Goal: Task Accomplishment & Management: Use online tool/utility

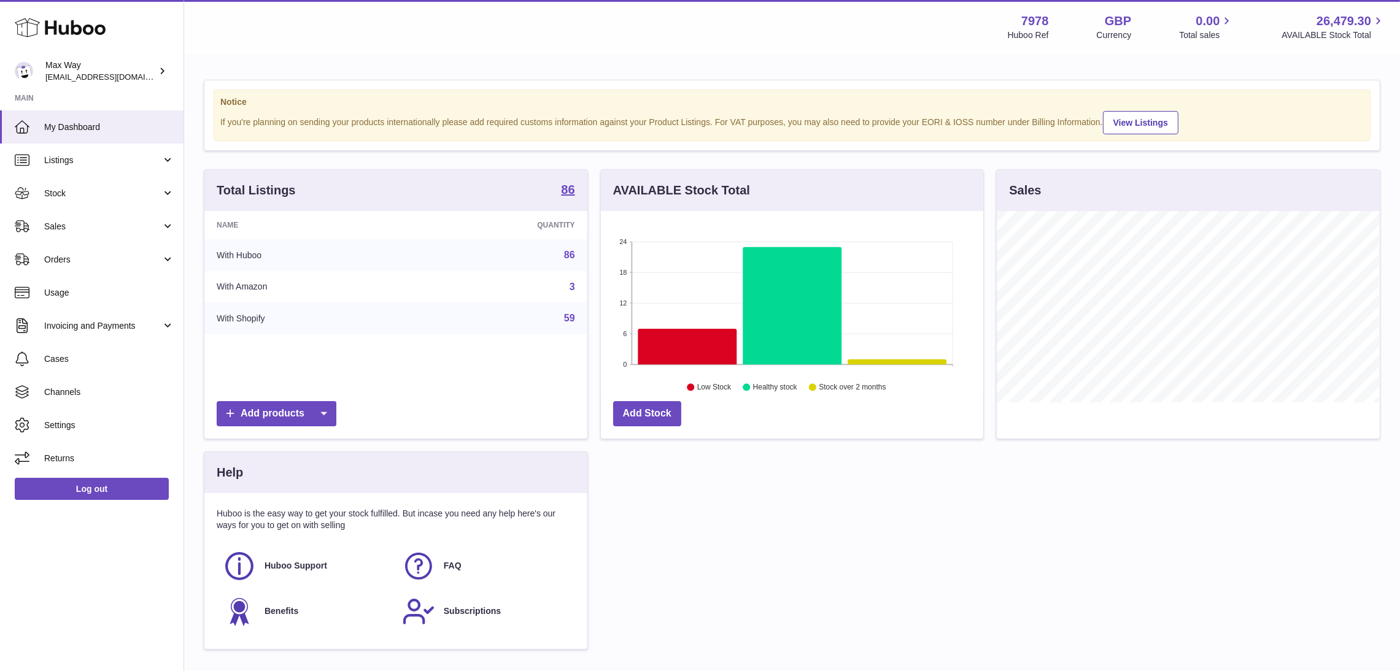
scroll to position [191, 383]
click at [75, 223] on span "Sales" at bounding box center [102, 227] width 117 height 12
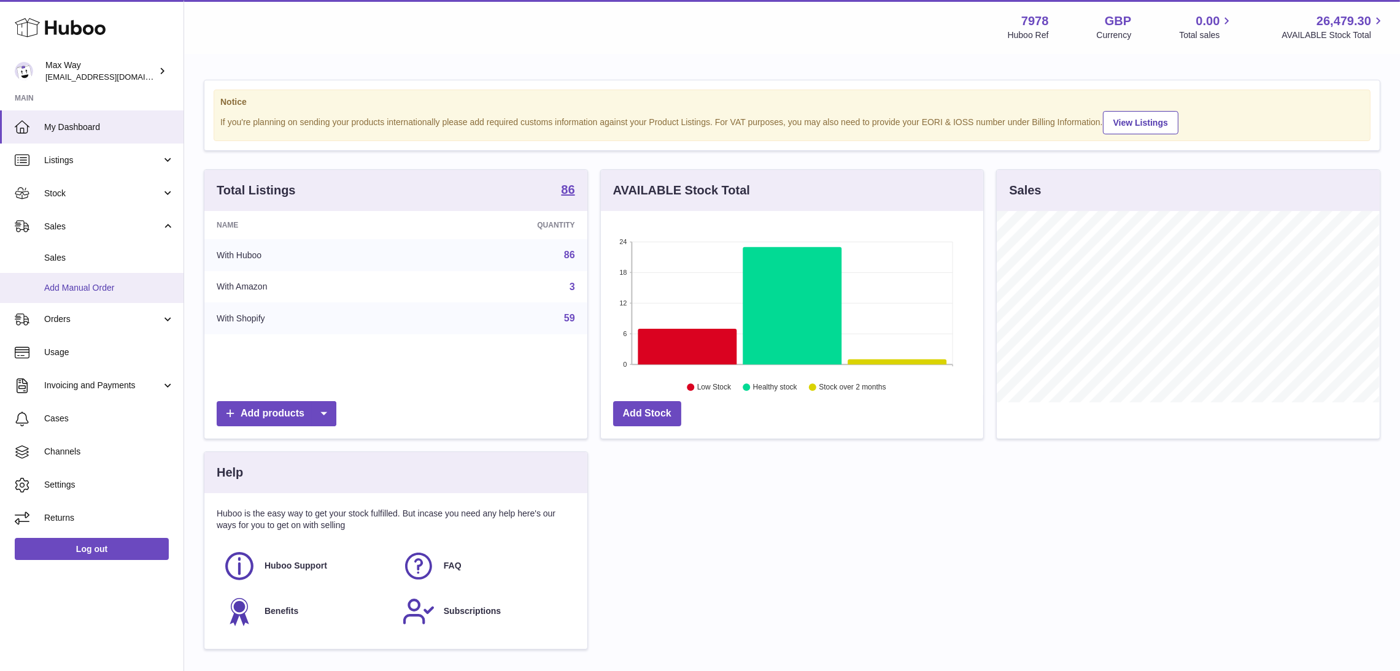
click at [71, 288] on span "Add Manual Order" at bounding box center [109, 288] width 130 height 12
click at [75, 287] on span "Add Manual Order" at bounding box center [109, 288] width 130 height 12
click at [79, 287] on span "Add Manual Order" at bounding box center [109, 288] width 130 height 12
click at [88, 292] on span "Add Manual Order" at bounding box center [109, 288] width 130 height 12
click at [88, 287] on span "Add Manual Order" at bounding box center [109, 288] width 130 height 12
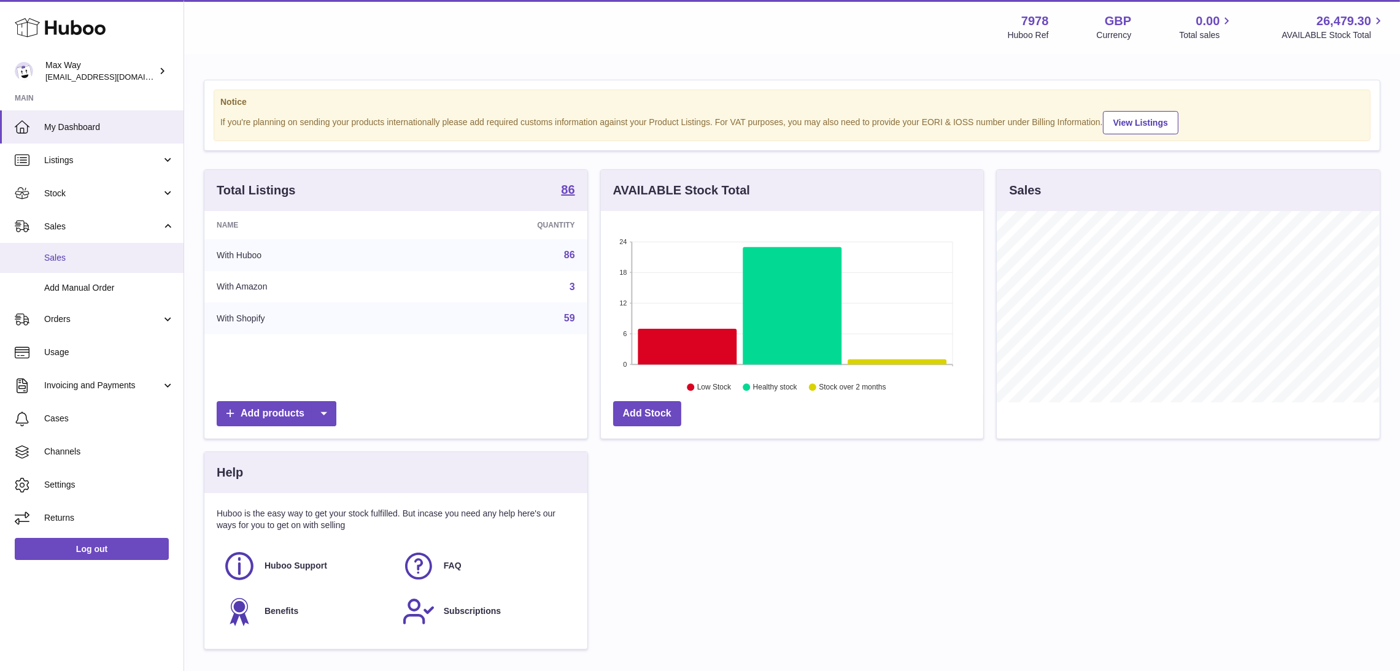
click at [74, 255] on span "Sales" at bounding box center [109, 258] width 130 height 12
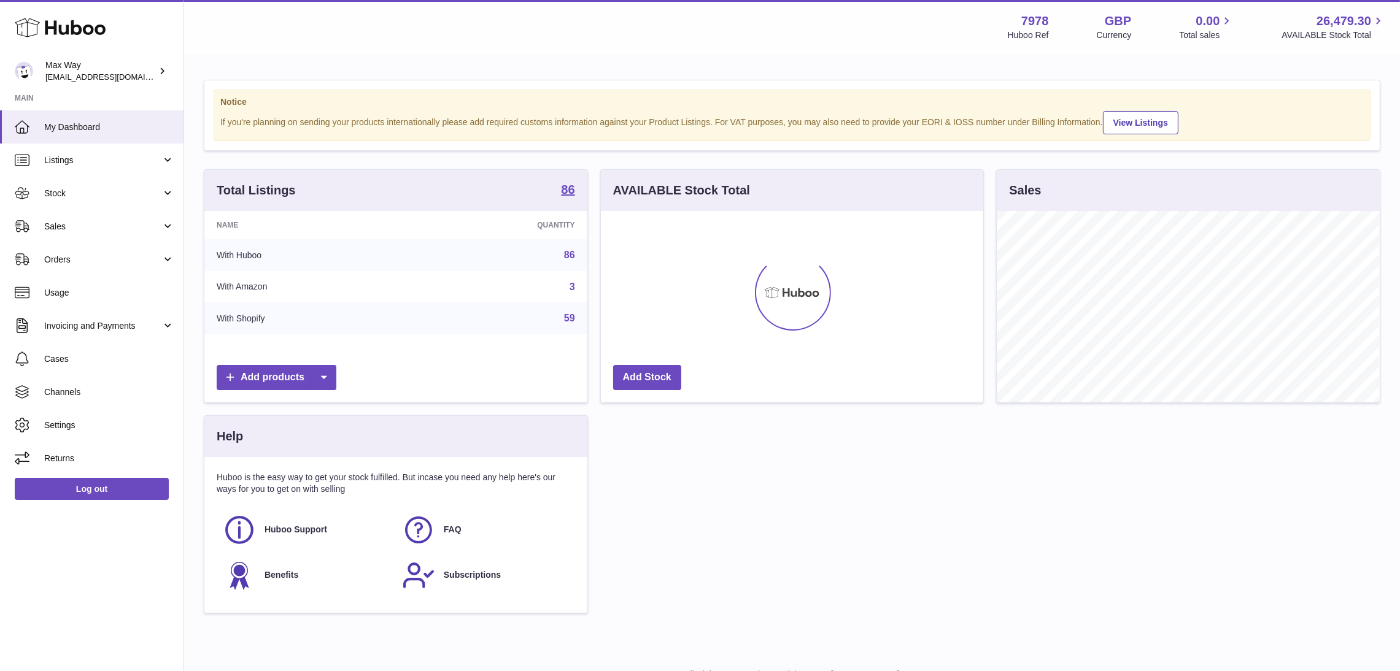
scroll to position [191, 383]
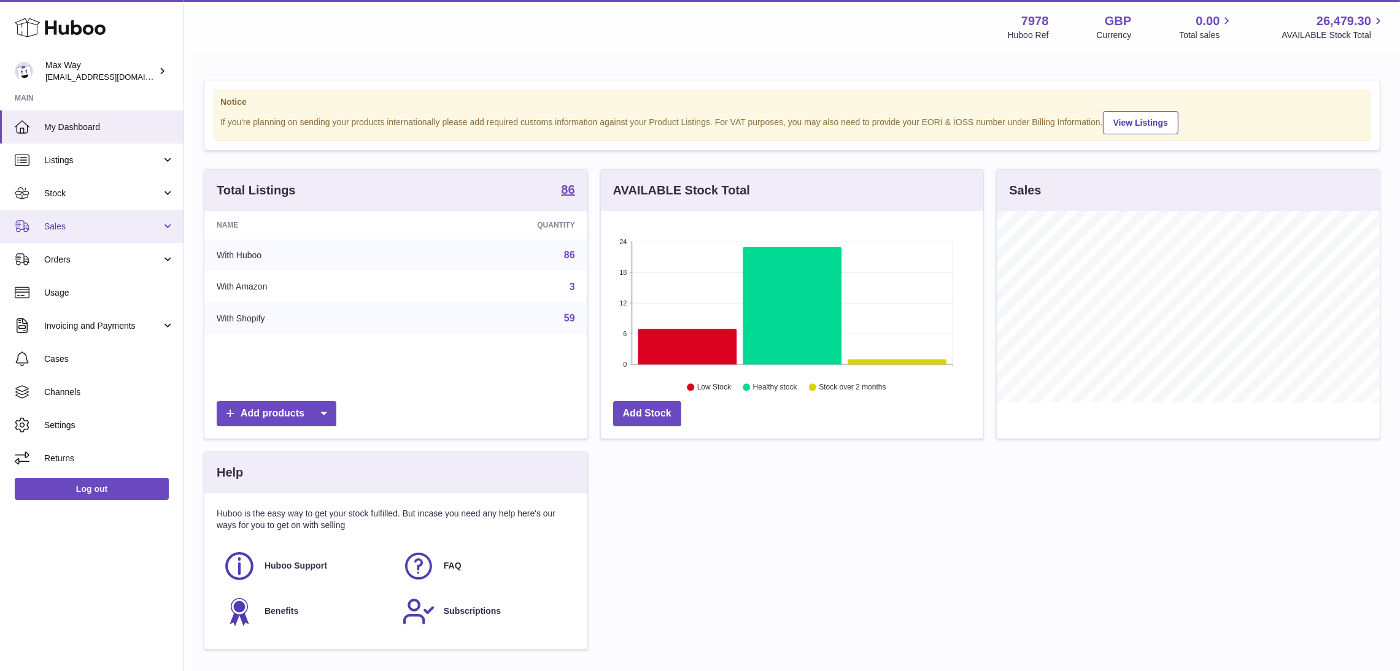
click at [71, 226] on span "Sales" at bounding box center [102, 227] width 117 height 12
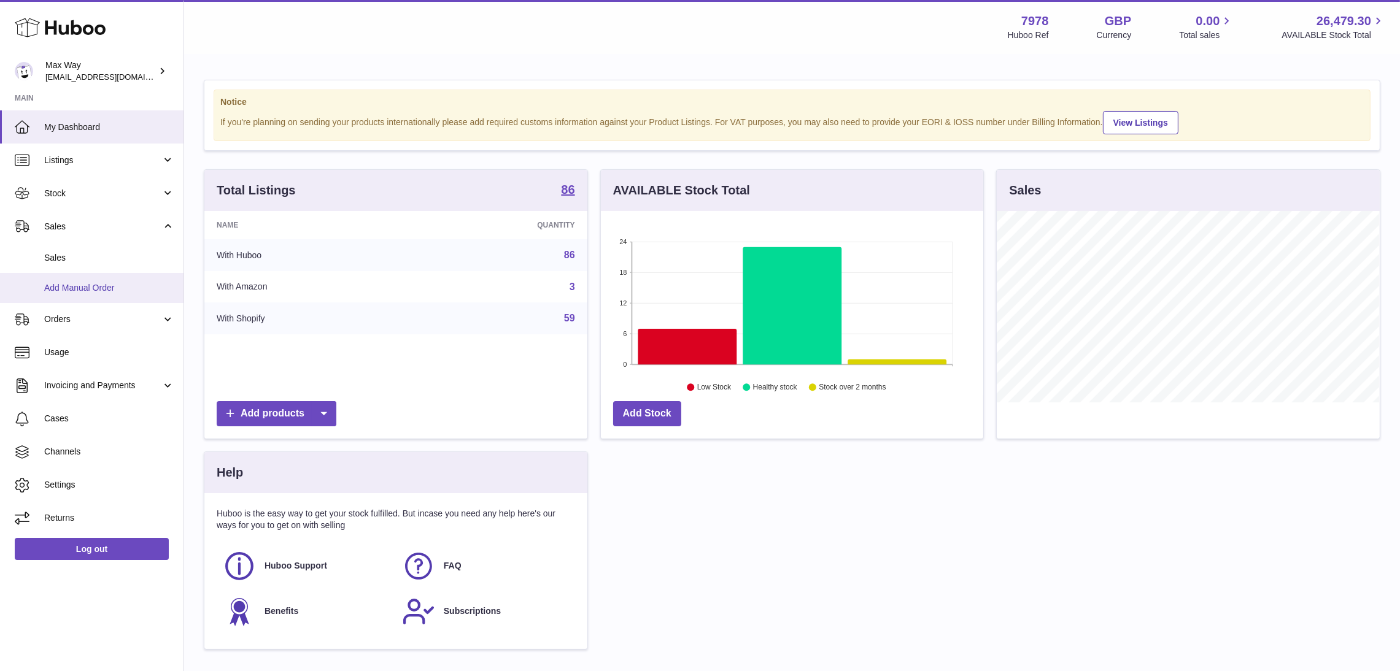
click at [75, 285] on span "Add Manual Order" at bounding box center [109, 288] width 130 height 12
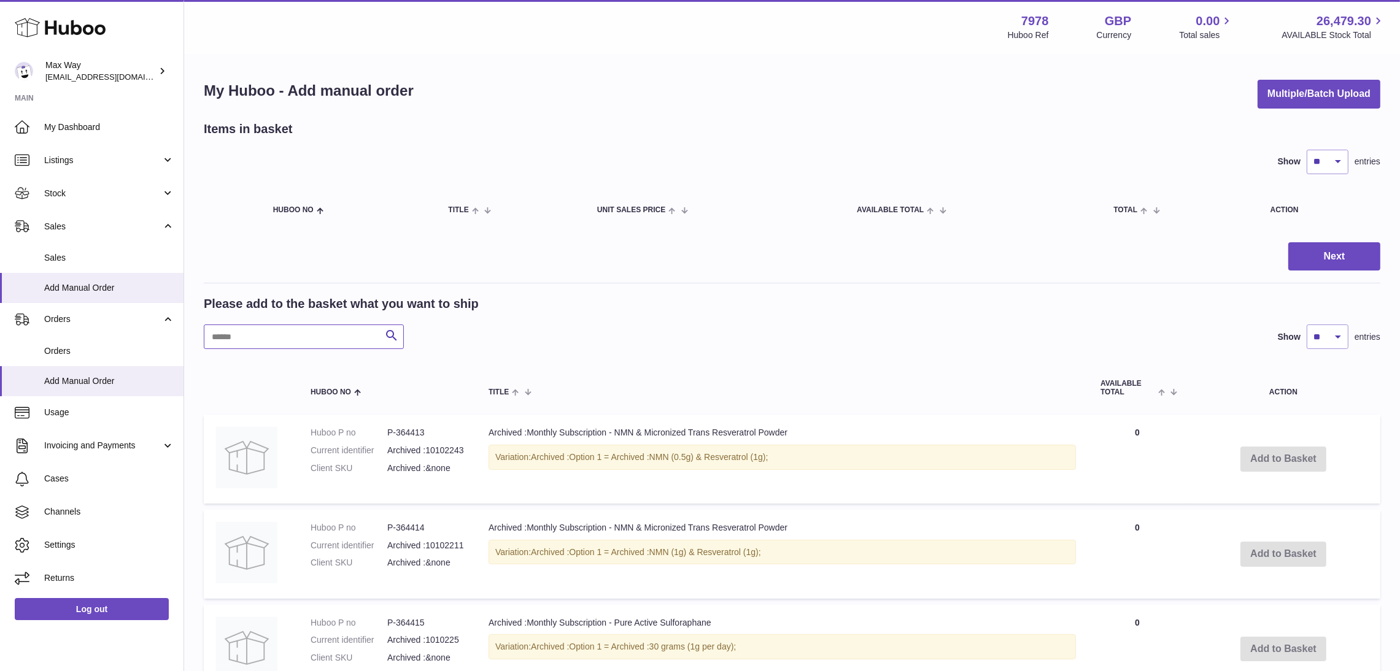
click at [322, 325] on input "text" at bounding box center [304, 337] width 200 height 25
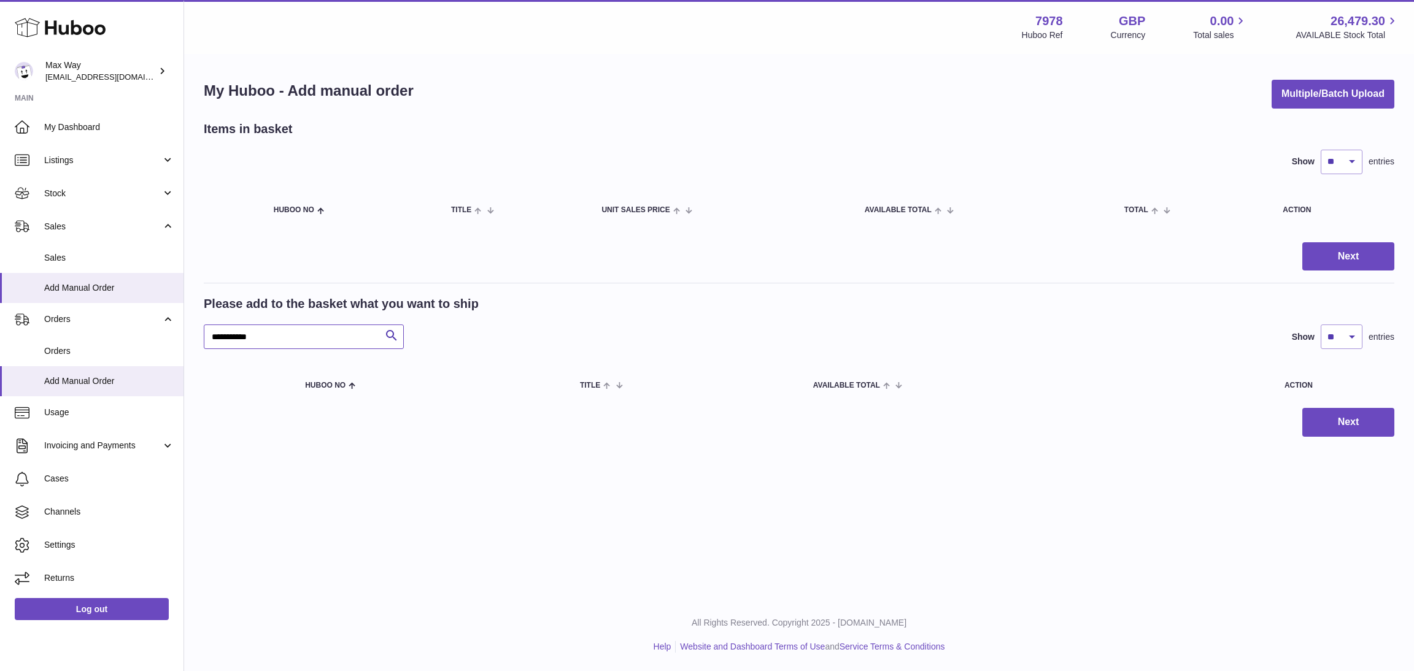
drag, startPoint x: 288, startPoint y: 337, endPoint x: 211, endPoint y: 331, distance: 77.0
click at [208, 331] on input "**********" at bounding box center [304, 337] width 200 height 25
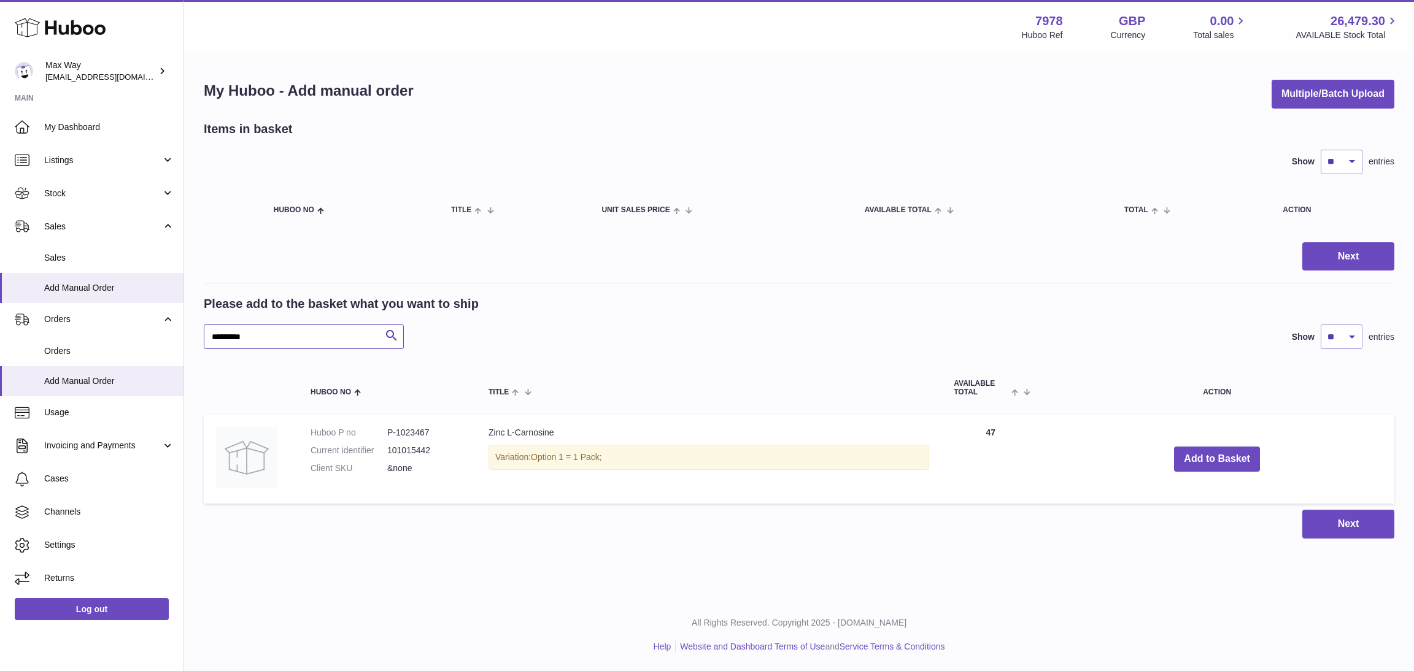
type input "*********"
